Goal: Task Accomplishment & Management: Complete application form

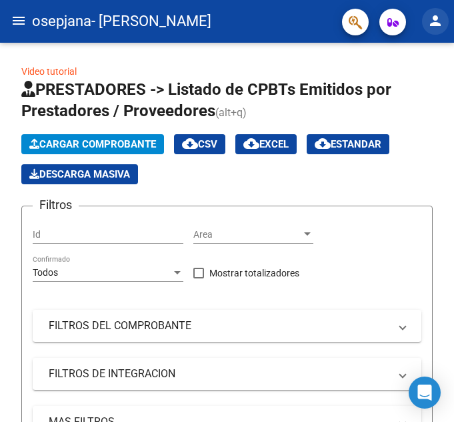
click at [432, 17] on mat-icon "person" at bounding box center [436, 21] width 16 height 16
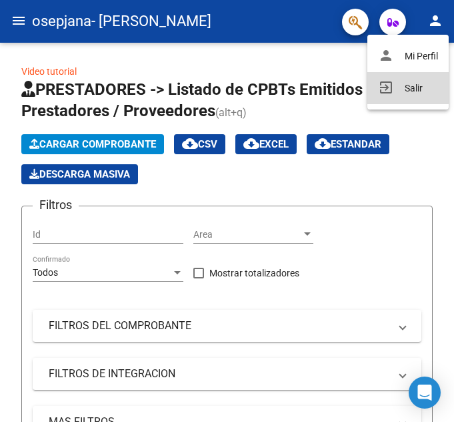
click at [405, 85] on button "exit_to_app Salir" at bounding box center [408, 88] width 81 height 32
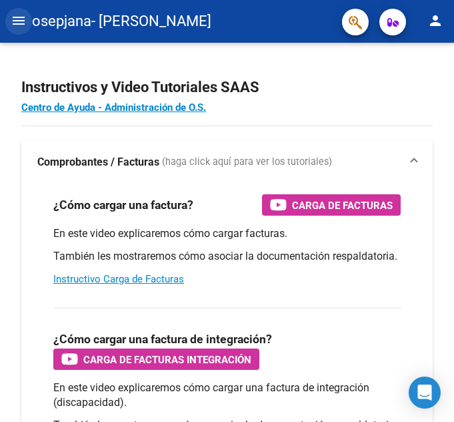
click at [13, 21] on mat-icon "menu" at bounding box center [19, 21] width 16 height 16
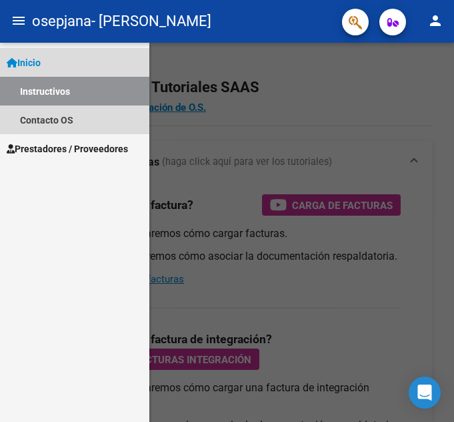
click at [31, 86] on link "Instructivos" at bounding box center [74, 91] width 149 height 29
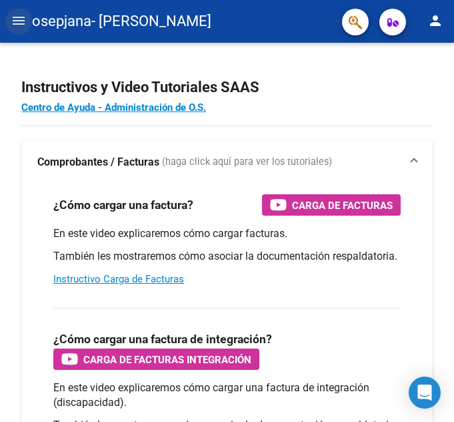
click at [16, 23] on mat-icon "menu" at bounding box center [19, 21] width 16 height 16
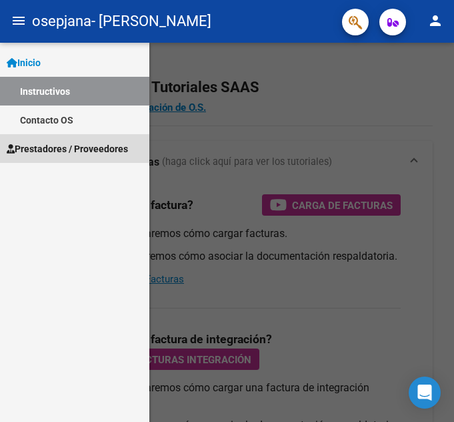
click at [39, 146] on span "Prestadores / Proveedores" at bounding box center [67, 148] width 121 height 15
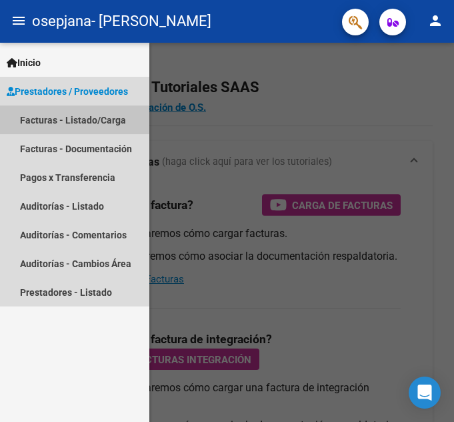
click at [58, 119] on link "Facturas - Listado/Carga" at bounding box center [74, 119] width 149 height 29
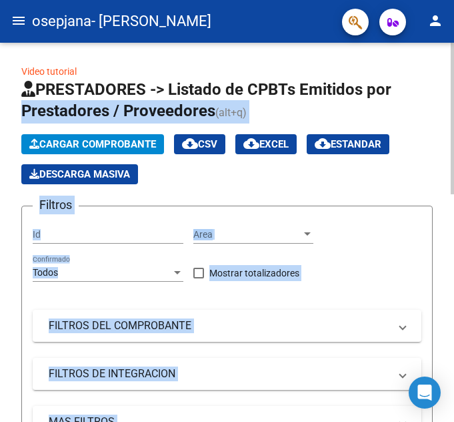
drag, startPoint x: 450, startPoint y: 82, endPoint x: 453, endPoint y: 117, distance: 35.5
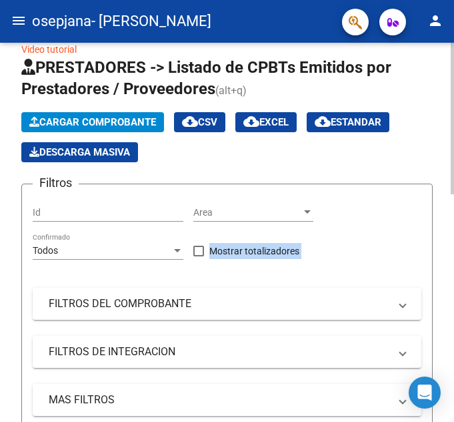
click at [444, 128] on div at bounding box center [452, 126] width 3 height 151
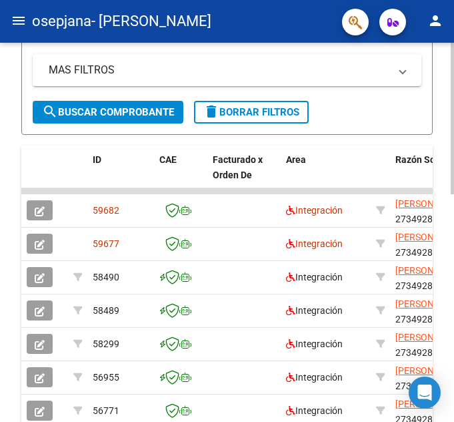
click at [444, 260] on html "menu osepjana - STANCANELLI JOHANNA SOLANGE person Inicio Instructivos Contacto…" at bounding box center [227, 211] width 454 height 422
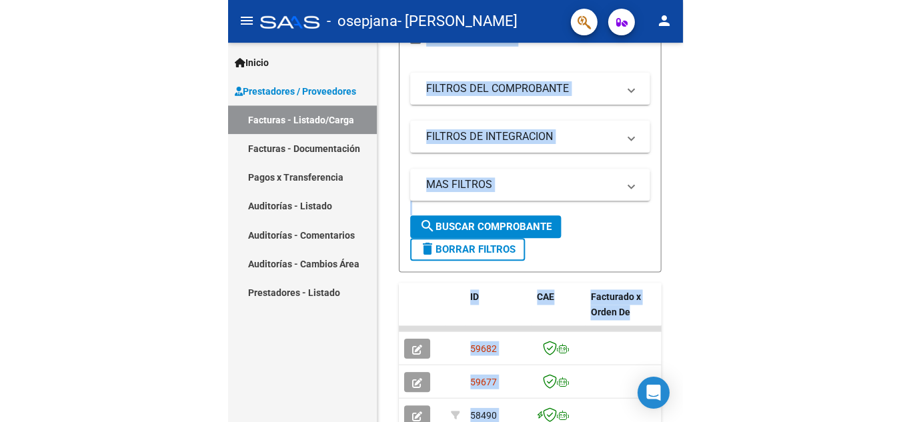
scroll to position [267, 0]
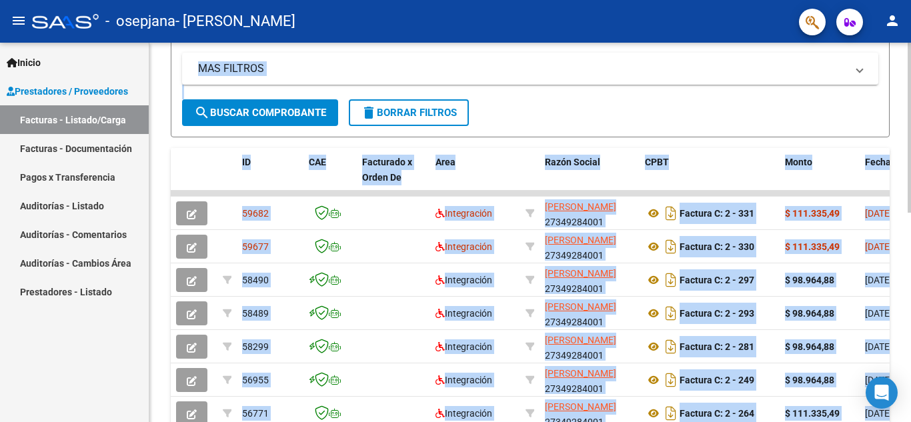
click at [444, 49] on div "Filtros Id Area Area Todos Confirmado Mostrar totalizadores FILTROS DEL COMPROB…" at bounding box center [530, 1] width 696 height 197
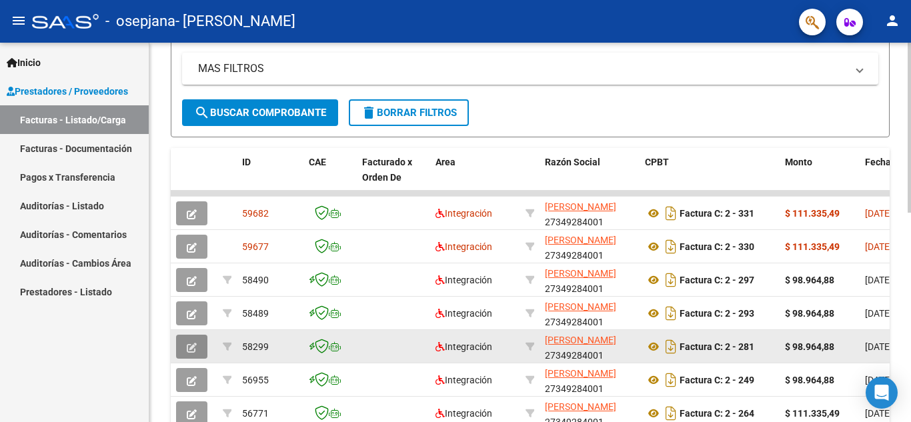
click at [192, 343] on icon "button" at bounding box center [192, 348] width 10 height 10
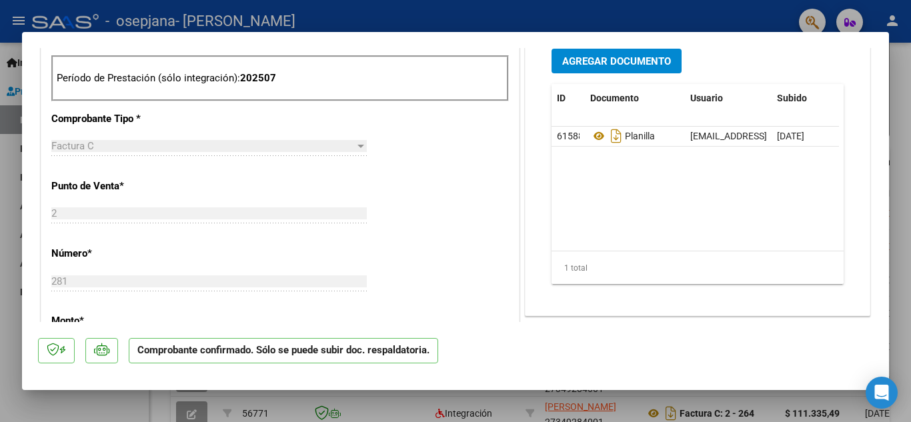
scroll to position [533, 0]
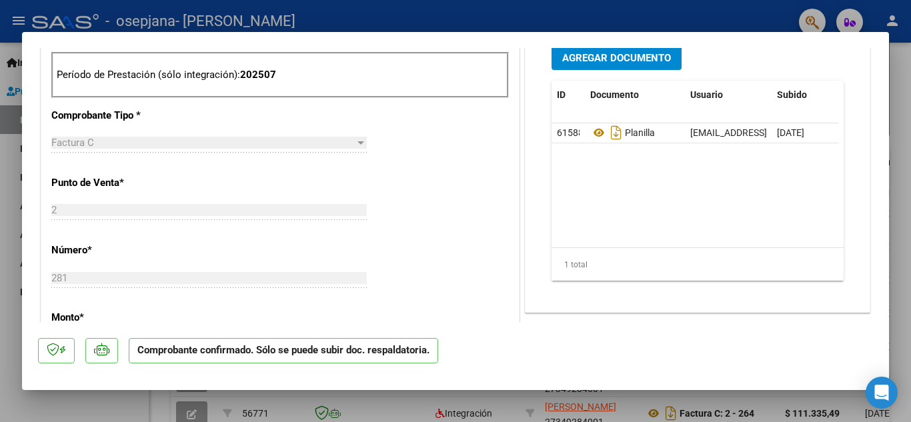
click at [444, 161] on div at bounding box center [455, 211] width 911 height 422
type input "$ 0,00"
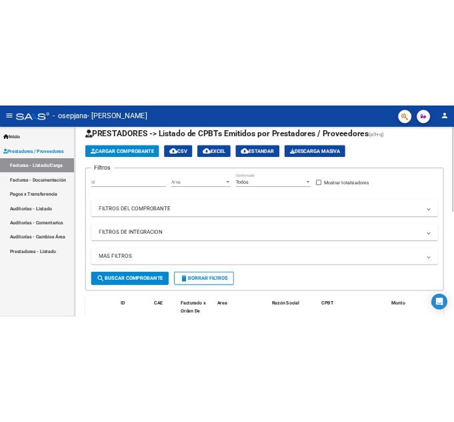
scroll to position [0, 0]
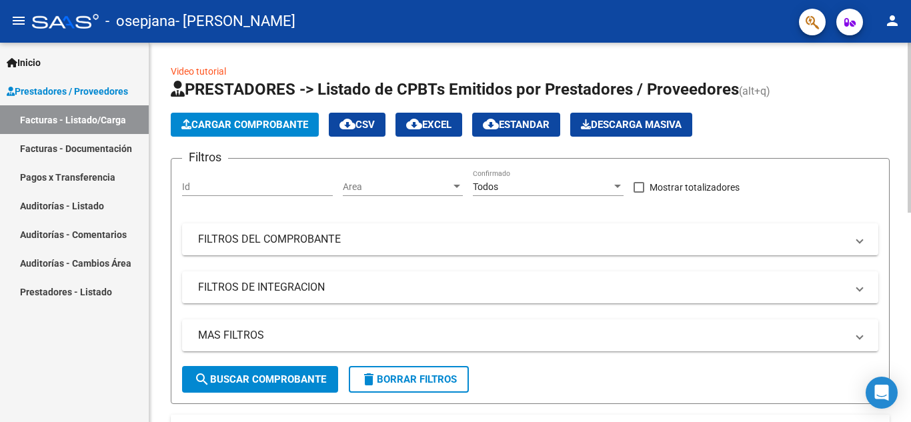
click at [444, 35] on div "menu - osepjana - STANCANELLI JOHANNA SOLANGE person Inicio Instructivos Contac…" at bounding box center [455, 211] width 911 height 422
click at [259, 119] on span "Cargar Comprobante" at bounding box center [244, 125] width 127 height 12
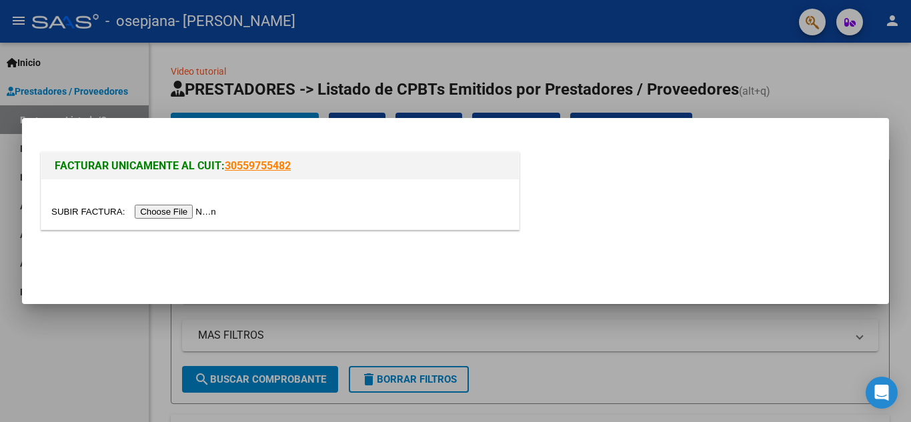
click at [203, 208] on input "file" at bounding box center [135, 212] width 169 height 14
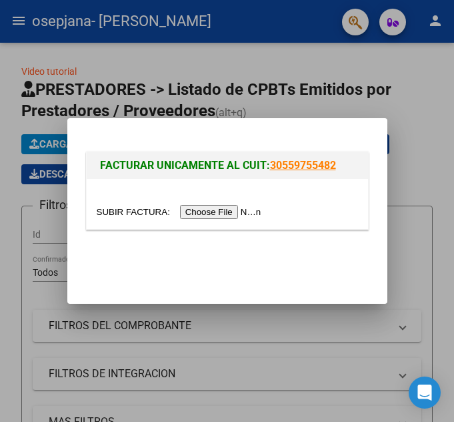
click at [221, 213] on input "file" at bounding box center [181, 212] width 169 height 14
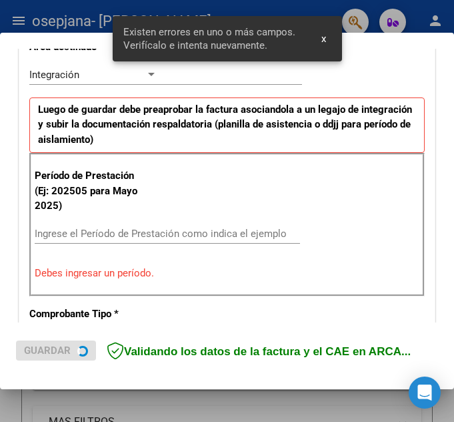
scroll to position [325, 0]
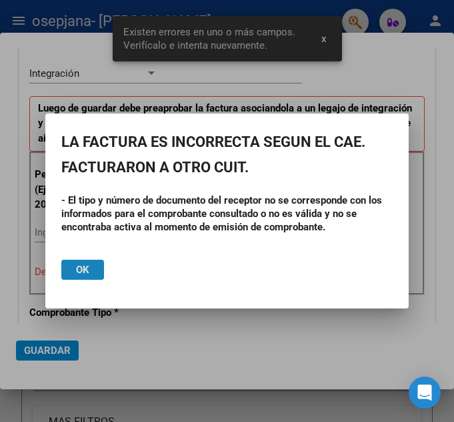
click at [84, 267] on span "Ok" at bounding box center [82, 269] width 13 height 12
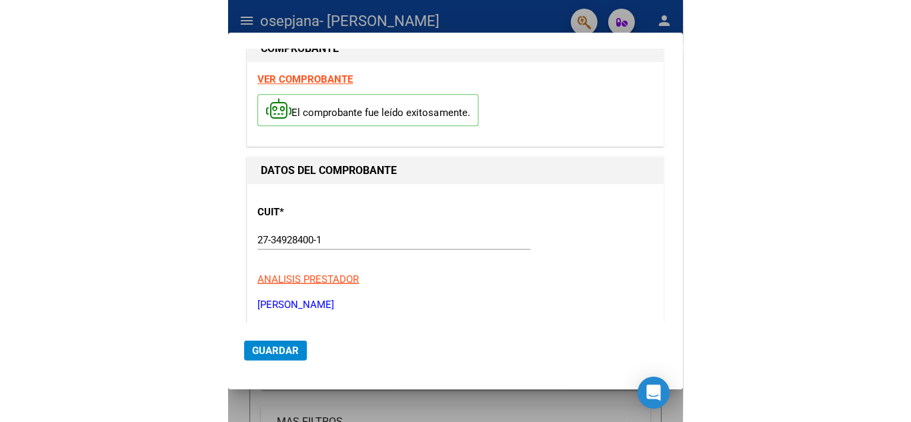
scroll to position [0, 0]
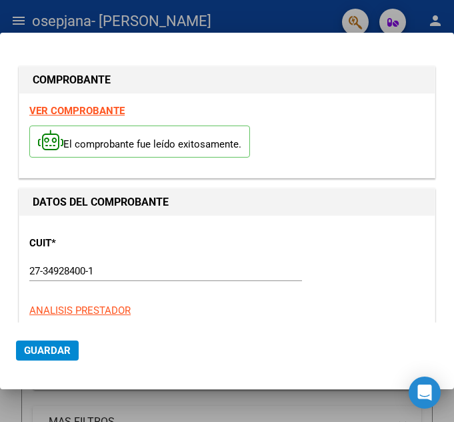
click at [111, 111] on strong "VER COMPROBANTE" at bounding box center [76, 111] width 95 height 12
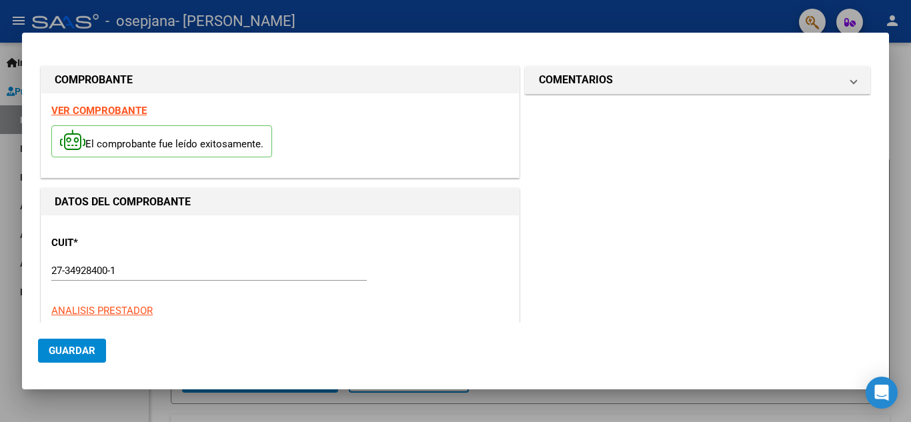
click at [181, 143] on p "El comprobante fue leído exitosamente." at bounding box center [161, 141] width 221 height 33
click at [444, 100] on div at bounding box center [455, 211] width 911 height 422
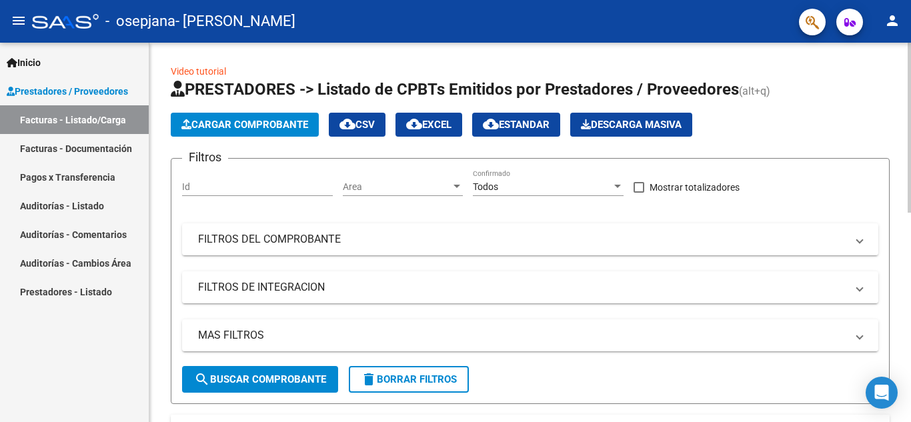
click at [241, 121] on span "Cargar Comprobante" at bounding box center [244, 125] width 127 height 12
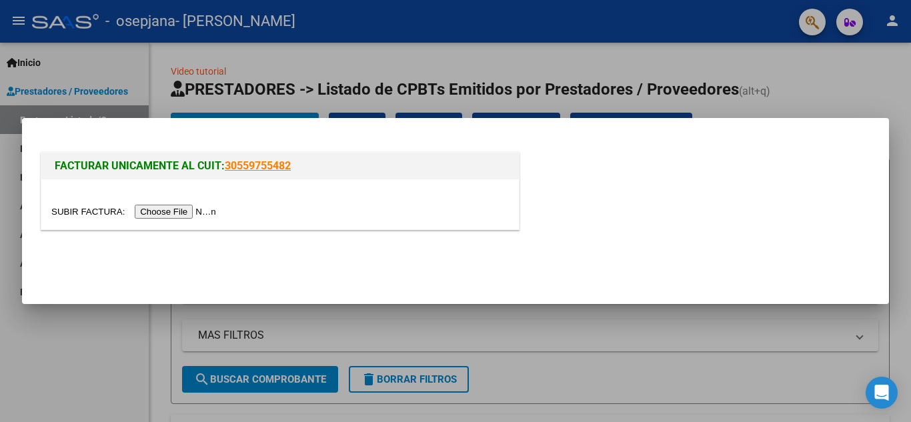
click at [181, 209] on input "file" at bounding box center [135, 212] width 169 height 14
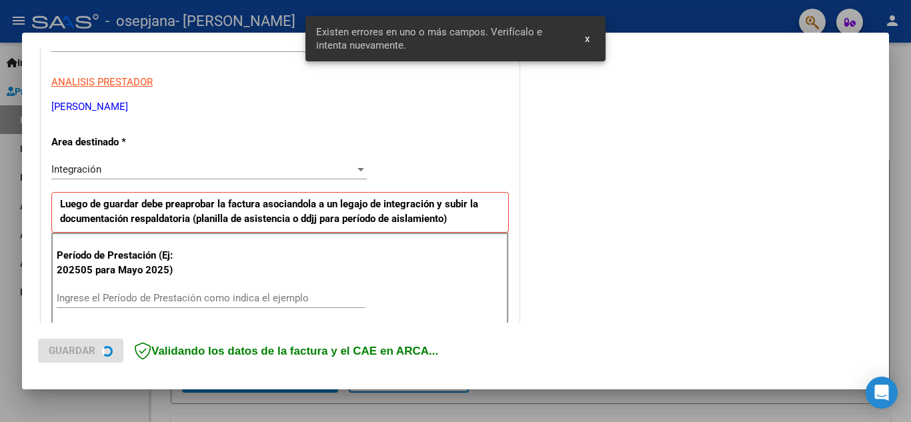
scroll to position [302, 0]
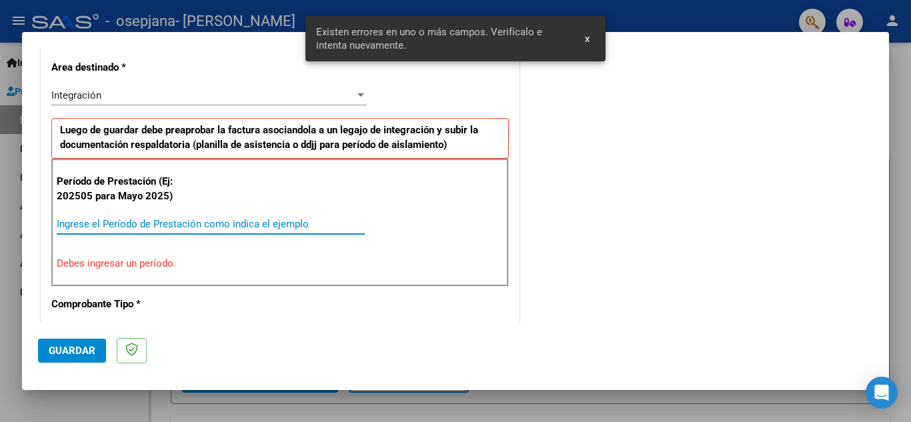
click at [157, 225] on input "Ingrese el Período de Prestación como indica el ejemplo" at bounding box center [211, 224] width 308 height 12
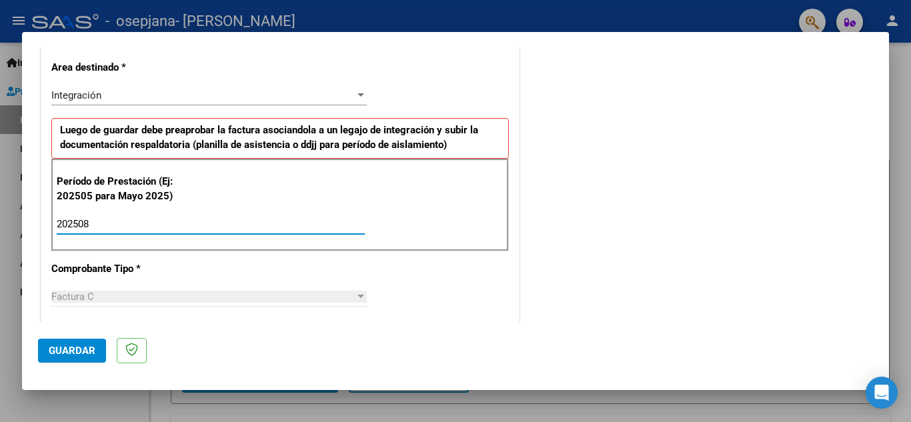
type input "202508"
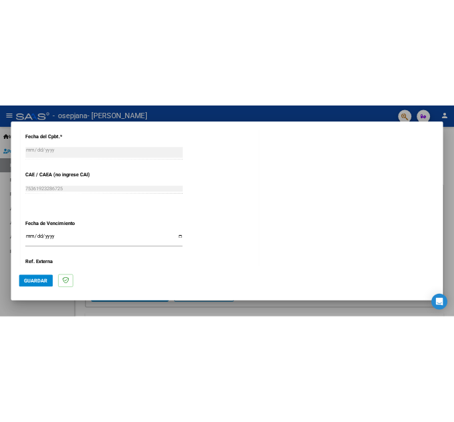
scroll to position [807, 0]
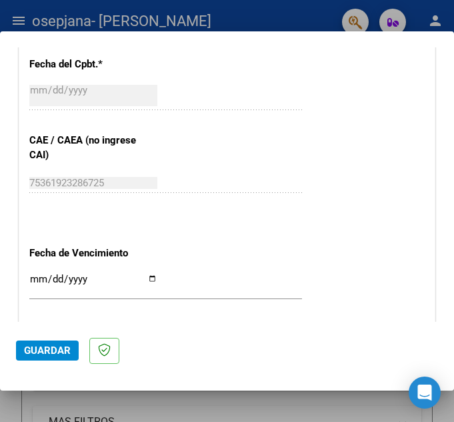
click at [149, 279] on input "Ingresar la fecha" at bounding box center [93, 284] width 128 height 21
type input "2025-09-30"
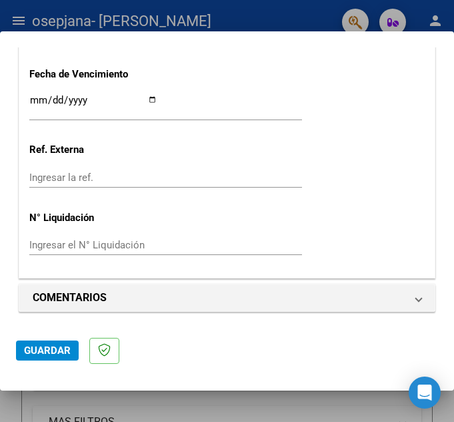
click at [27, 349] on span "Guardar" at bounding box center [47, 350] width 47 height 12
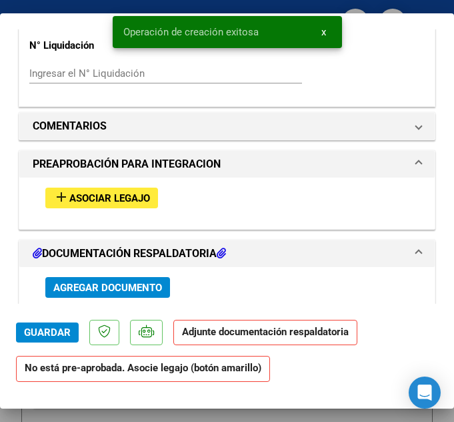
scroll to position [1122, 0]
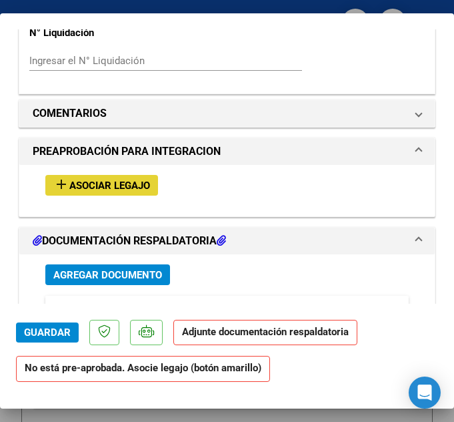
click at [141, 179] on span "Asociar Legajo" at bounding box center [109, 185] width 81 height 12
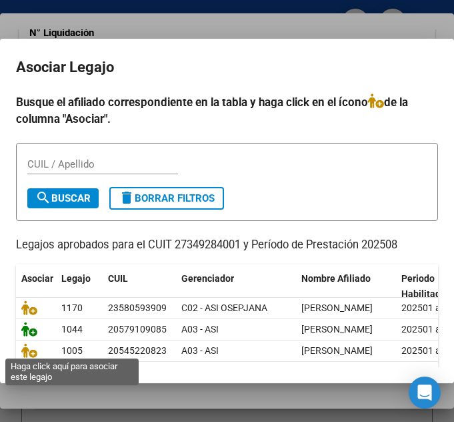
click at [28, 336] on icon at bounding box center [29, 329] width 16 height 15
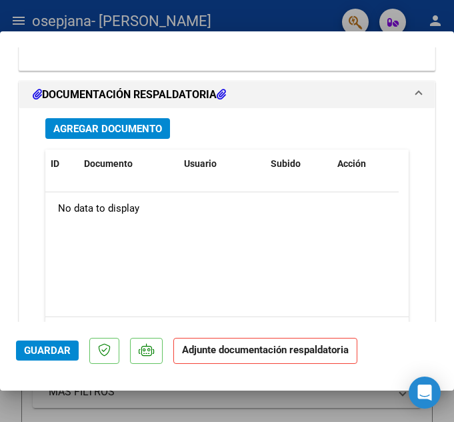
scroll to position [1524, 0]
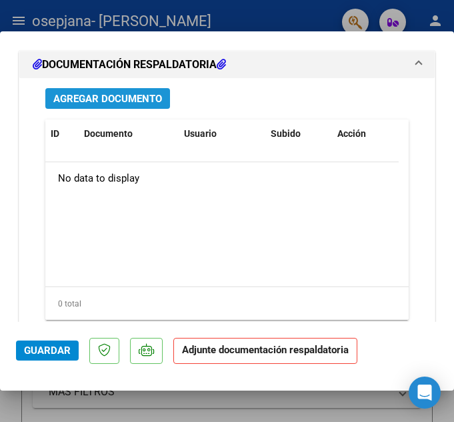
click at [163, 95] on button "Agregar Documento" at bounding box center [107, 98] width 125 height 21
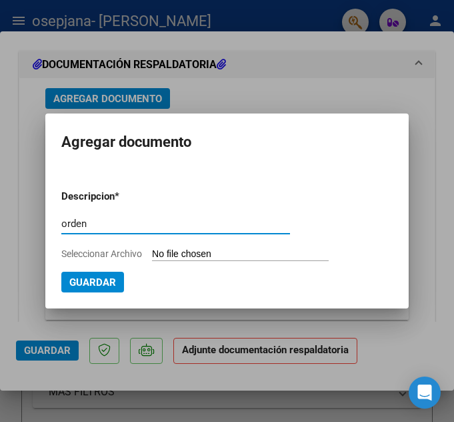
type input "orden"
click at [159, 246] on div "orden Escriba aquí una descripcion" at bounding box center [175, 229] width 229 height 33
click at [175, 257] on input "Seleccionar Archivo" at bounding box center [240, 254] width 177 height 13
type input "C:\fakepath\orden de pago factura 249.pdf"
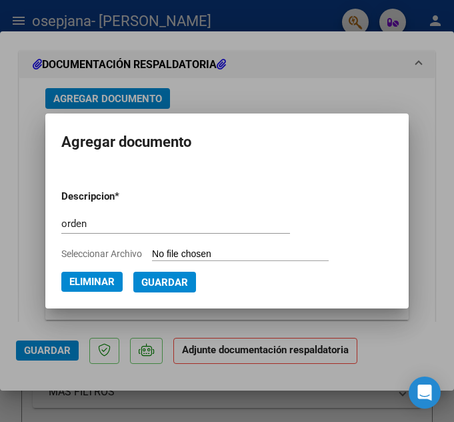
click at [156, 280] on span "Guardar" at bounding box center [164, 282] width 47 height 12
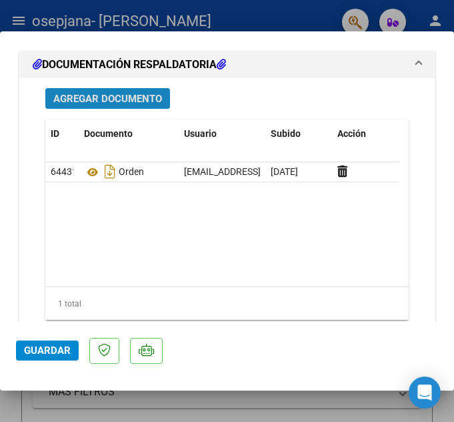
click at [128, 89] on button "Agregar Documento" at bounding box center [107, 98] width 125 height 21
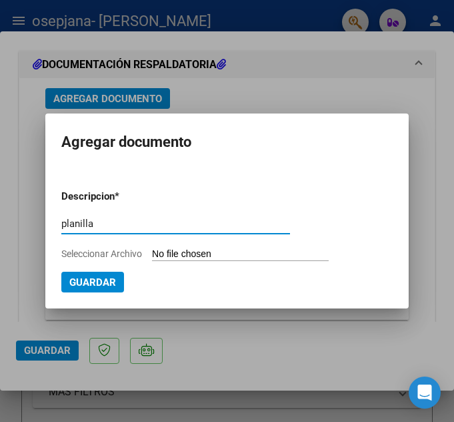
type input "planilla"
click at [153, 253] on input "Seleccionar Archivo" at bounding box center [240, 254] width 177 height 13
type input "C:\fakepath\PLANILLA-SILVA-TO-AGOSTO25.pdf"
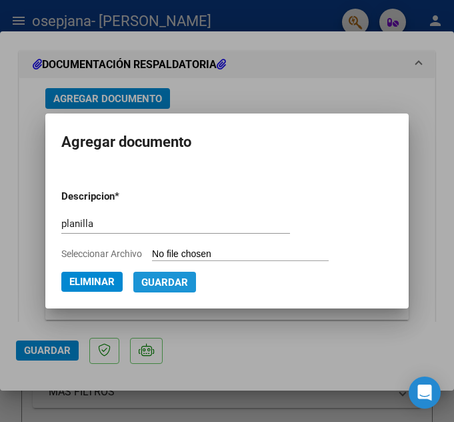
click at [150, 282] on span "Guardar" at bounding box center [164, 282] width 47 height 12
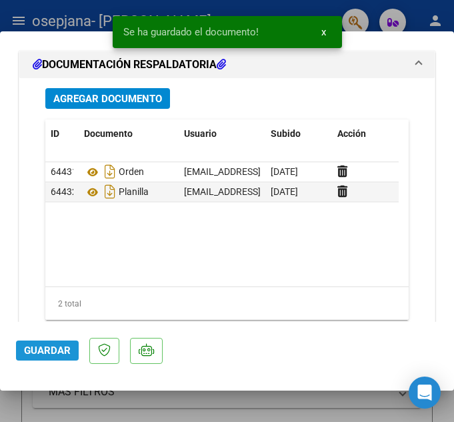
click at [52, 347] on span "Guardar" at bounding box center [47, 350] width 47 height 12
click at [51, 349] on span "Guardar" at bounding box center [47, 350] width 47 height 12
click at [57, 404] on div at bounding box center [227, 211] width 454 height 422
type input "$ 0,00"
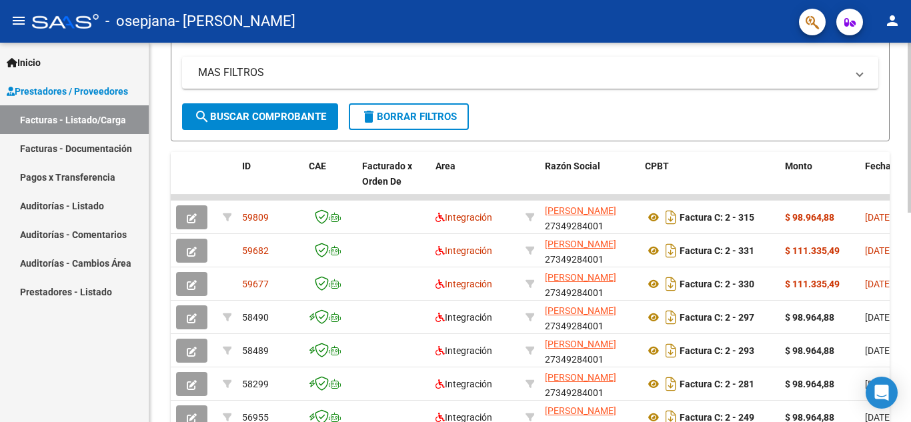
scroll to position [265, 0]
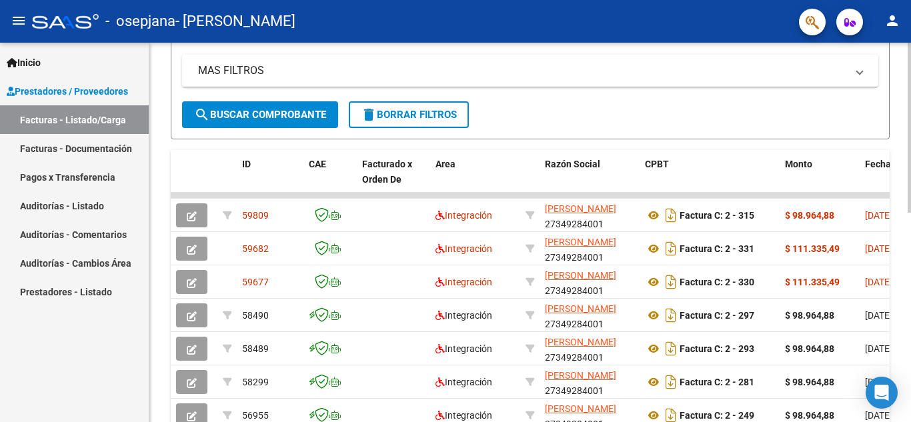
click at [444, 245] on div at bounding box center [909, 249] width 3 height 170
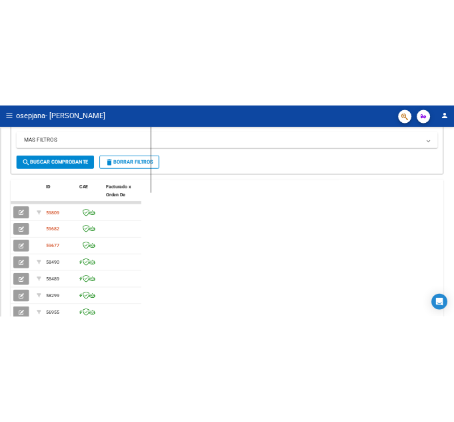
scroll to position [352, 0]
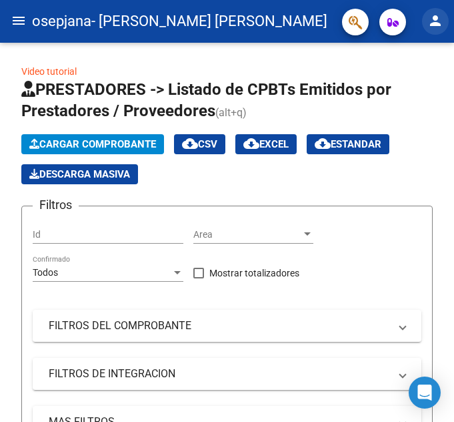
click at [434, 12] on button "person" at bounding box center [435, 21] width 27 height 27
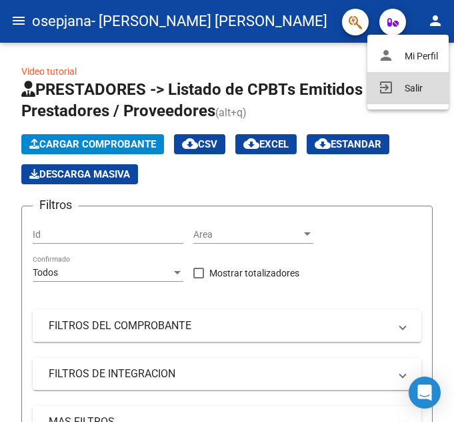
click at [402, 85] on button "exit_to_app Salir" at bounding box center [408, 88] width 81 height 32
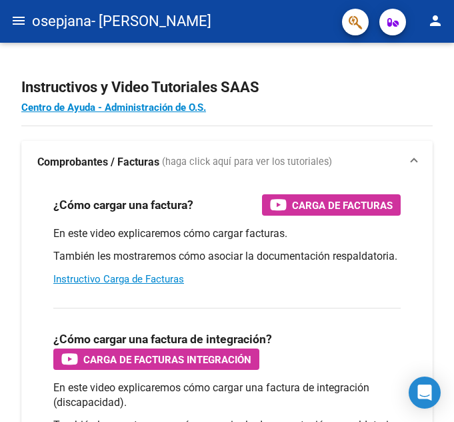
click at [11, 19] on mat-icon "menu" at bounding box center [19, 21] width 16 height 16
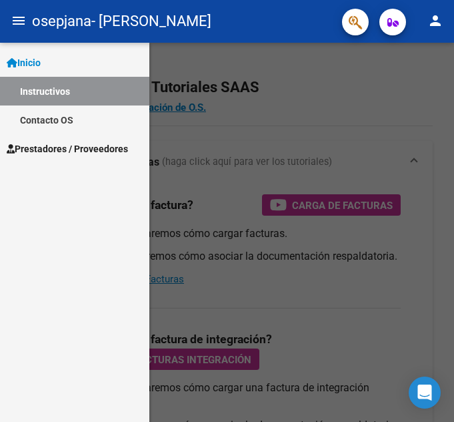
click at [61, 149] on span "Prestadores / Proveedores" at bounding box center [67, 148] width 121 height 15
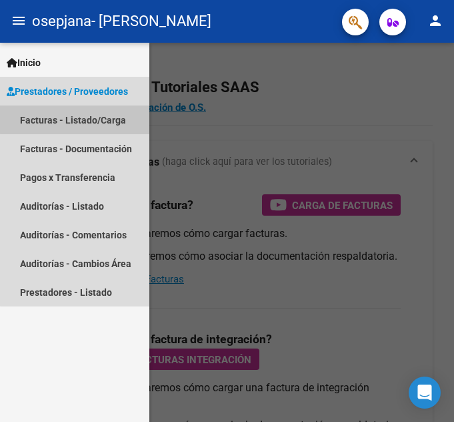
click at [93, 118] on link "Facturas - Listado/Carga" at bounding box center [74, 119] width 149 height 29
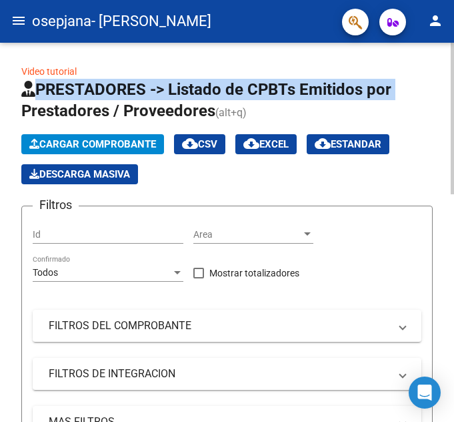
drag, startPoint x: 450, startPoint y: 63, endPoint x: 450, endPoint y: 91, distance: 28.7
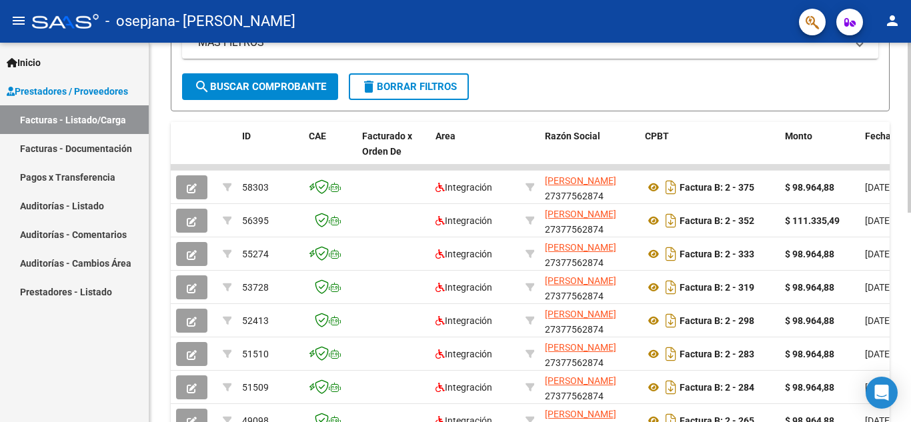
scroll to position [294, 0]
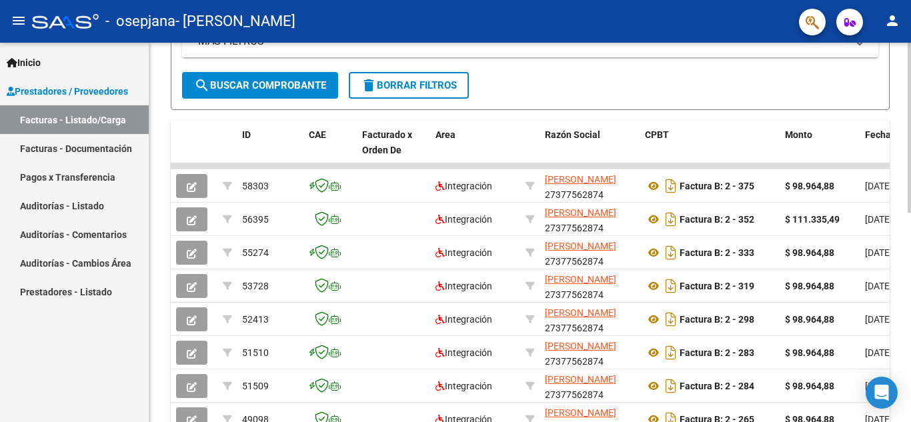
click at [444, 214] on div at bounding box center [909, 263] width 3 height 170
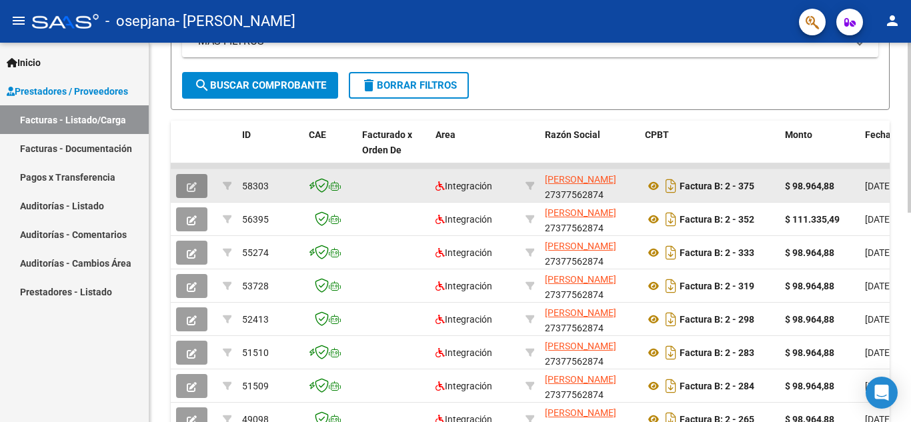
click at [192, 181] on span "button" at bounding box center [192, 186] width 10 height 12
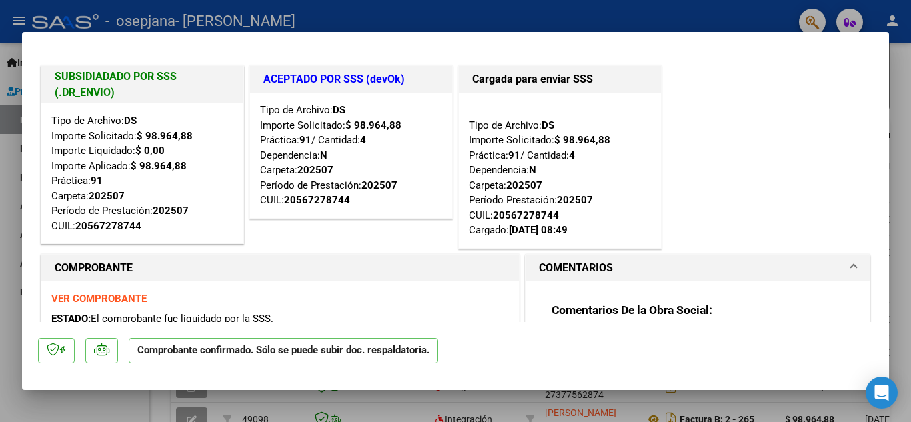
click at [444, 87] on div at bounding box center [455, 211] width 911 height 422
type input "$ 0,00"
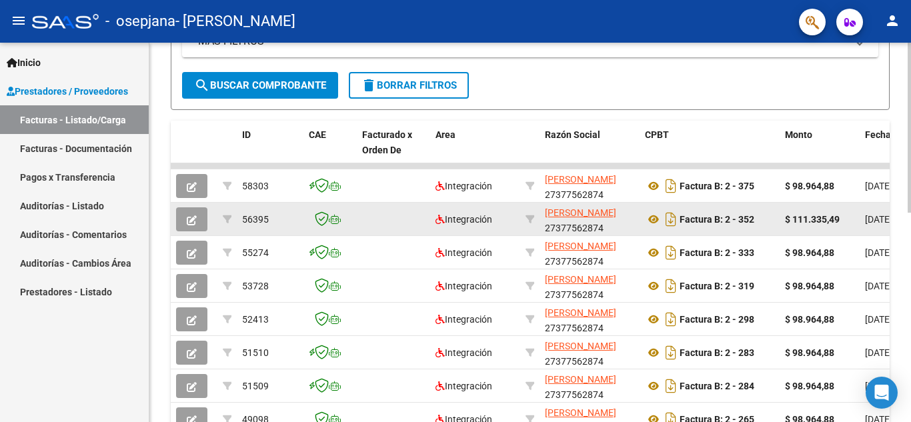
click at [194, 227] on button "button" at bounding box center [191, 219] width 31 height 24
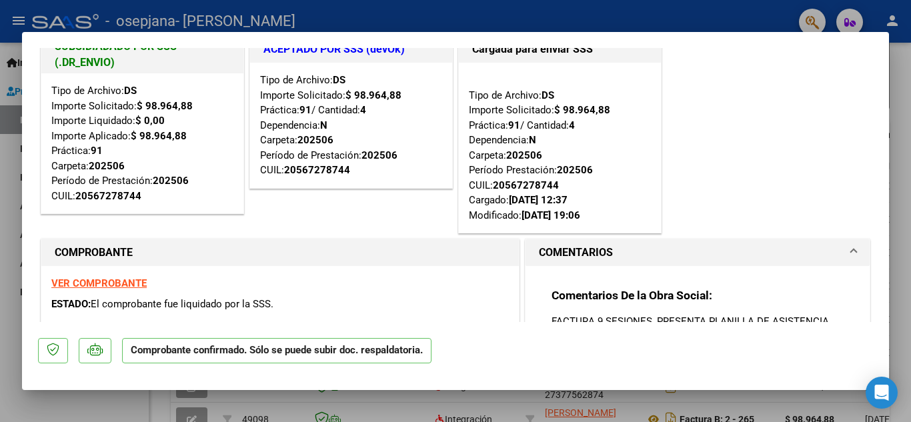
scroll to position [0, 0]
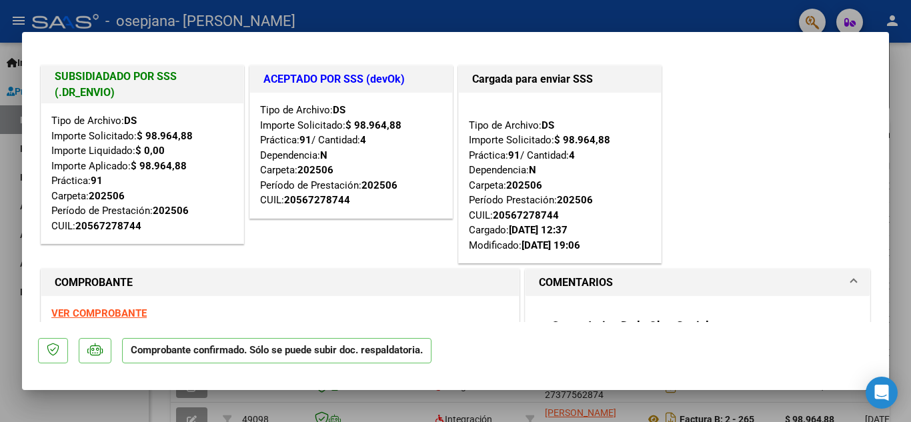
click at [444, 124] on div at bounding box center [455, 211] width 911 height 422
type input "$ 0,00"
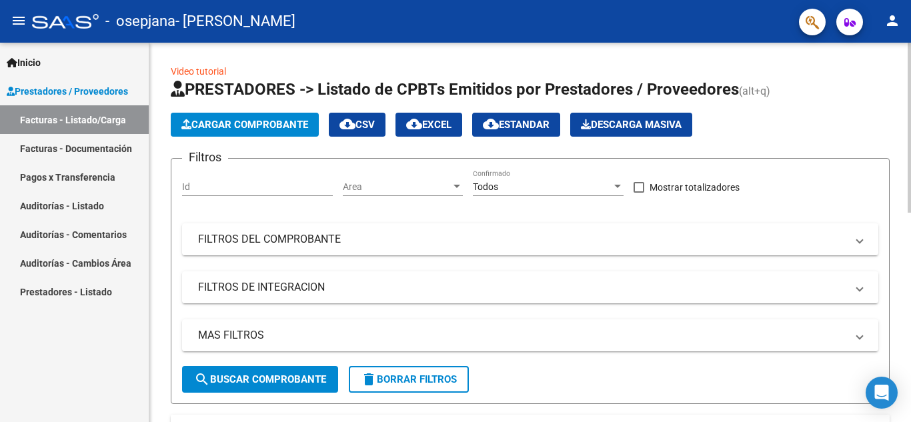
click at [280, 123] on span "Cargar Comprobante" at bounding box center [244, 125] width 127 height 12
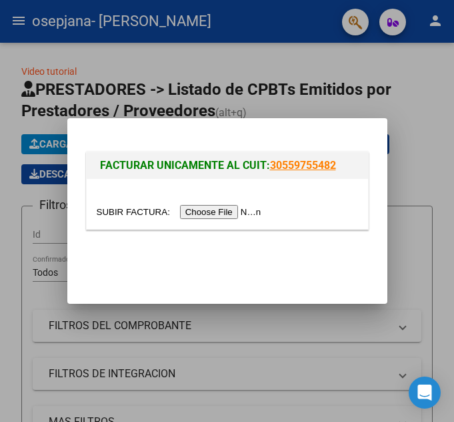
click at [245, 212] on input "file" at bounding box center [181, 212] width 169 height 14
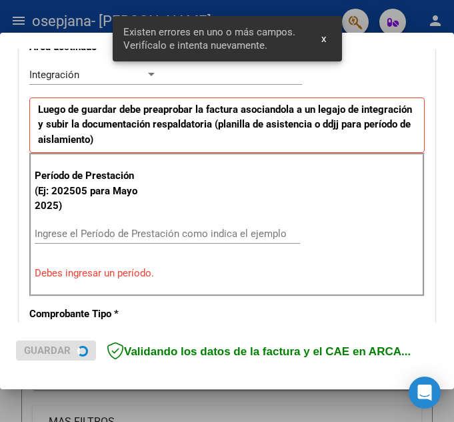
scroll to position [325, 0]
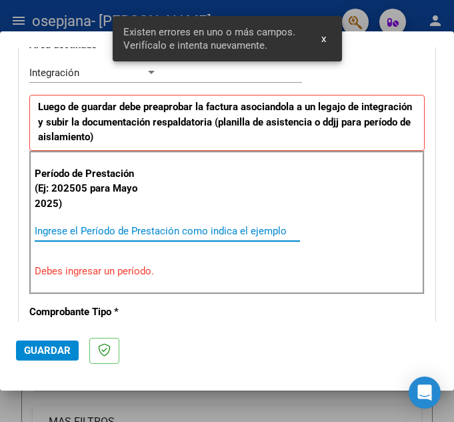
click at [154, 229] on input "Ingrese el Período de Prestación como indica el ejemplo" at bounding box center [97, 231] width 125 height 12
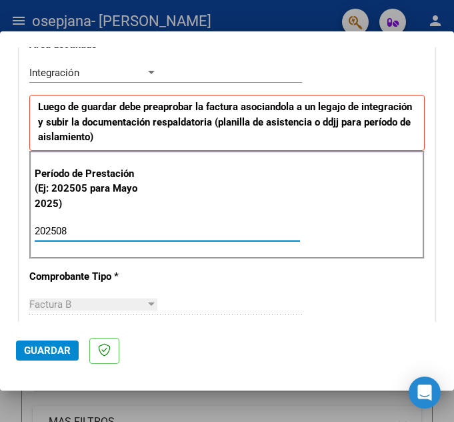
type input "202508"
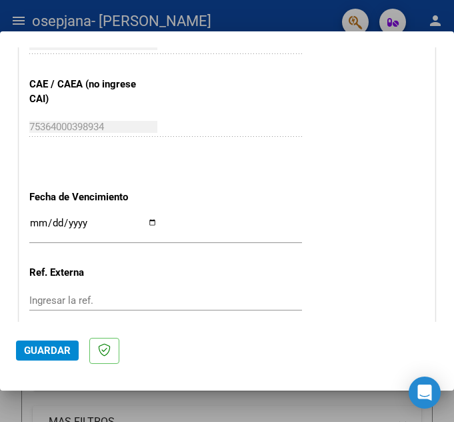
scroll to position [907, 0]
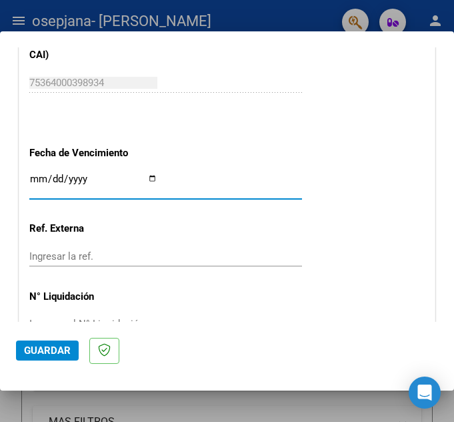
click at [150, 180] on input "Ingresar la fecha" at bounding box center [93, 183] width 128 height 21
type input "2025-10-31"
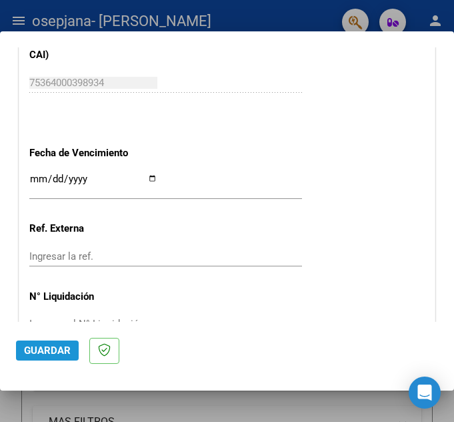
click at [59, 349] on span "Guardar" at bounding box center [47, 350] width 47 height 12
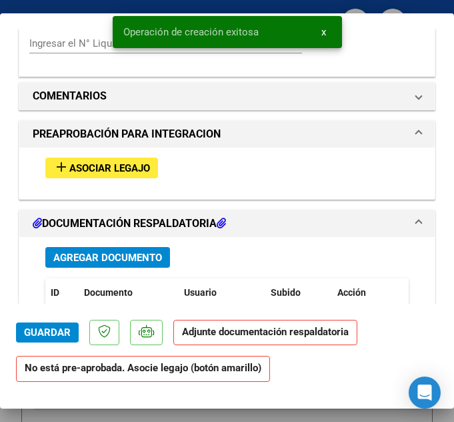
scroll to position [1145, 0]
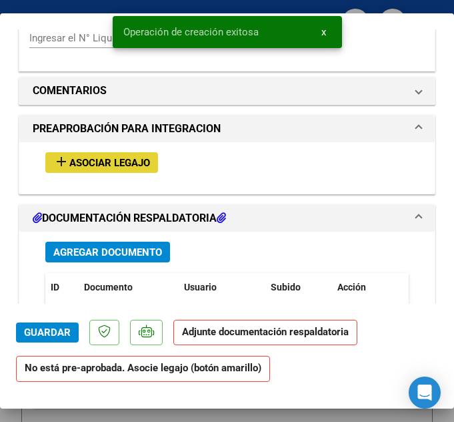
click at [135, 157] on span "Asociar Legajo" at bounding box center [109, 163] width 81 height 12
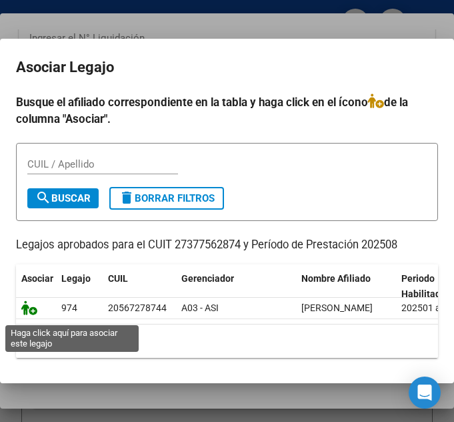
click at [25, 310] on icon at bounding box center [29, 307] width 16 height 15
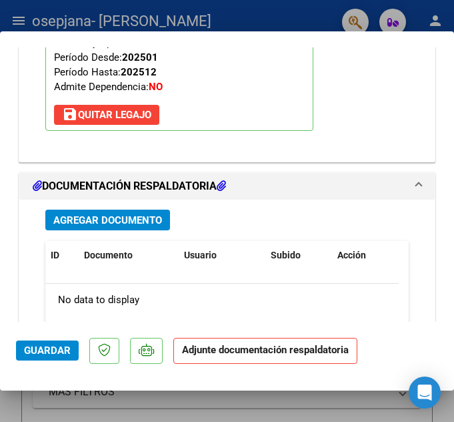
scroll to position [1448, 0]
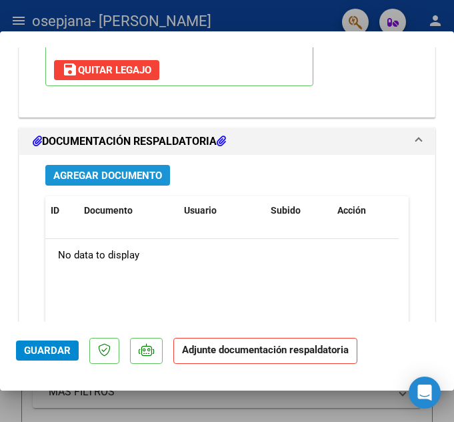
click at [153, 183] on button "Agregar Documento" at bounding box center [107, 175] width 125 height 21
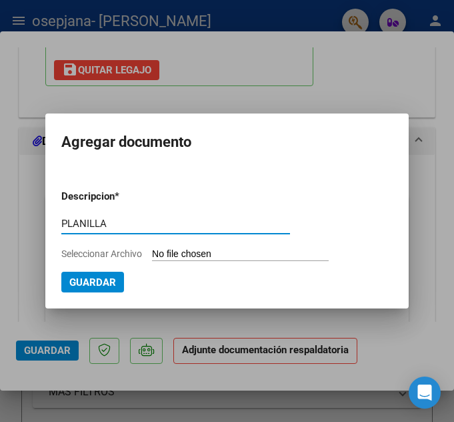
type input "PLANILLA"
click at [176, 259] on input "Seleccionar Archivo" at bounding box center [240, 254] width 177 height 13
type input "C:\fakepath\PLANILLA-MILOYBASCA-TO-AGOSTO25.pdf"
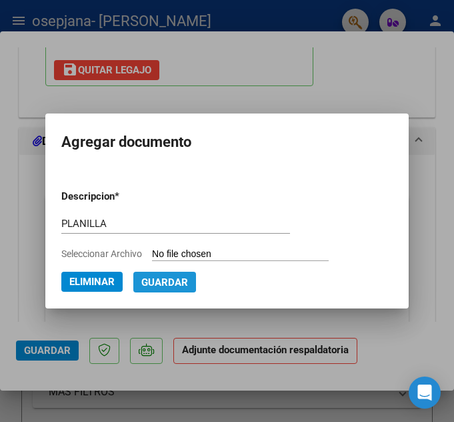
click at [147, 280] on span "Guardar" at bounding box center [164, 282] width 47 height 12
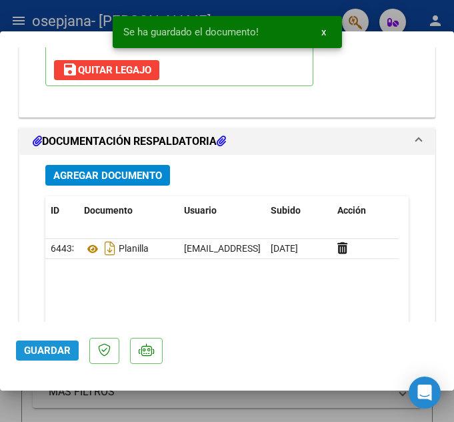
click at [45, 350] on span "Guardar" at bounding box center [47, 350] width 47 height 12
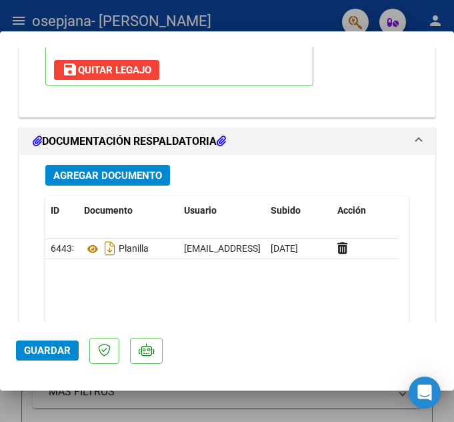
click at [78, 399] on div at bounding box center [227, 211] width 454 height 422
type input "$ 0,00"
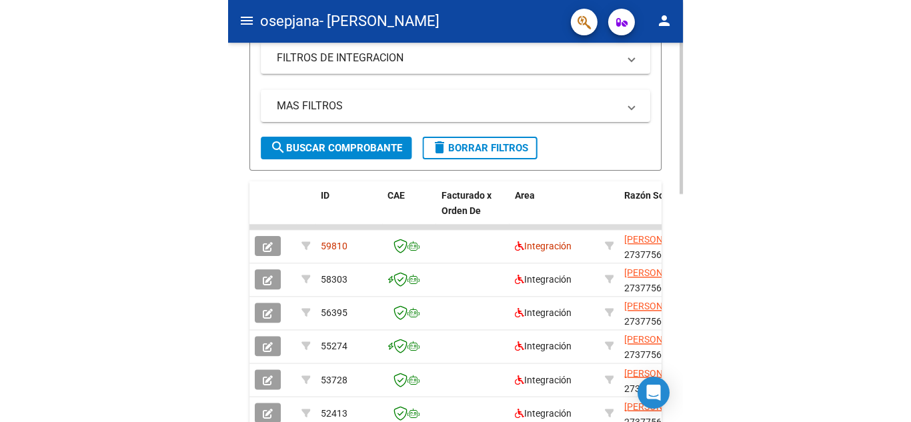
scroll to position [318, 0]
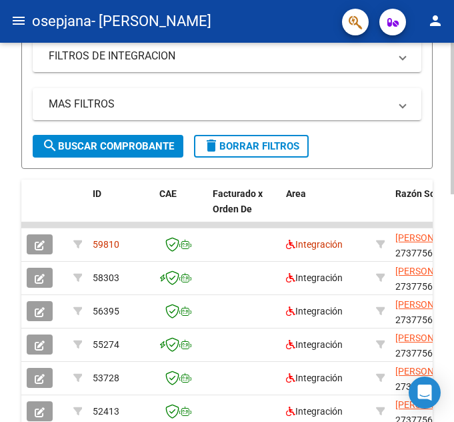
click at [443, 257] on div "Video tutorial PRESTADORES -> Listado de CPBTs Emitidos por Prestadores / Prove…" at bounding box center [229, 194] width 458 height 939
